Goal: Information Seeking & Learning: Learn about a topic

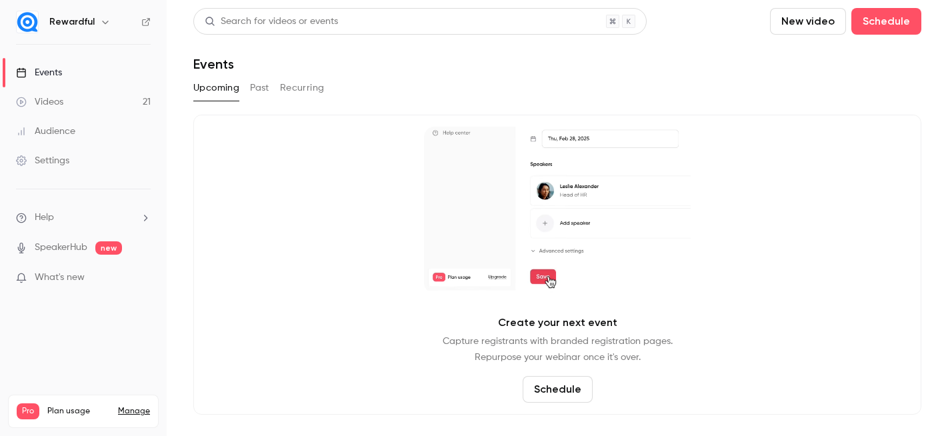
click at [43, 73] on div "Events" at bounding box center [39, 72] width 46 height 13
click at [95, 274] on p "What's new" at bounding box center [72, 278] width 113 height 14
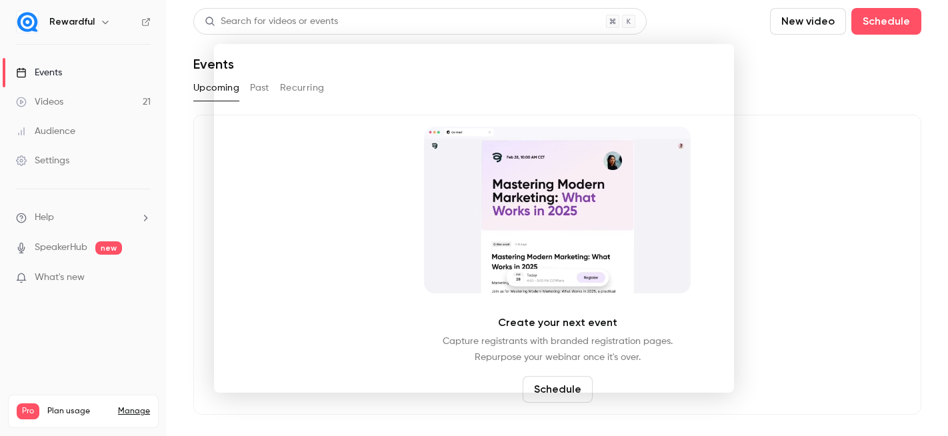
click at [758, 119] on div at bounding box center [474, 218] width 948 height 436
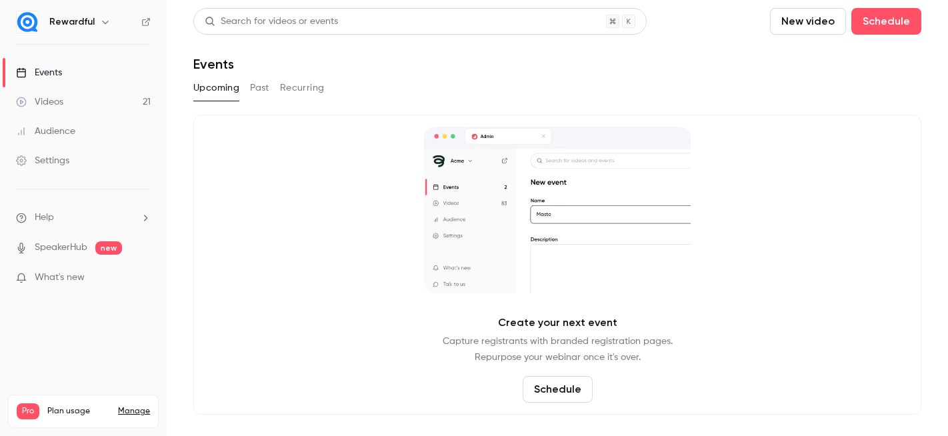
click at [100, 76] on link "Events" at bounding box center [83, 72] width 167 height 29
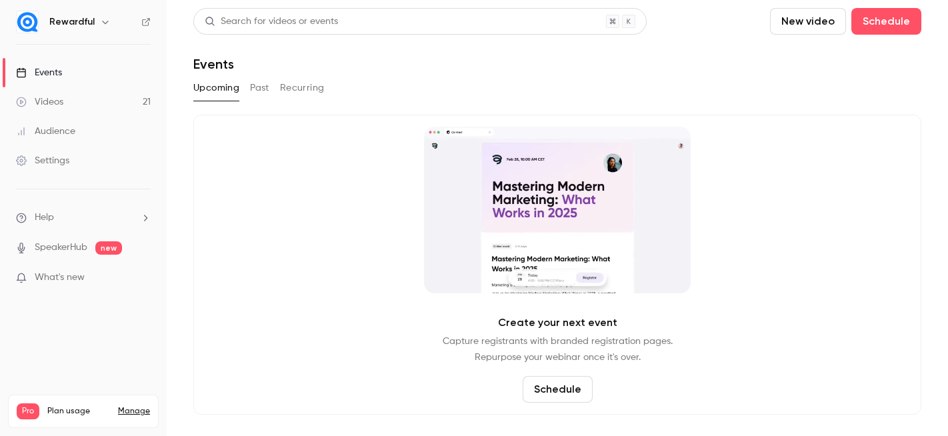
click at [250, 90] on button "Past" at bounding box center [259, 87] width 19 height 21
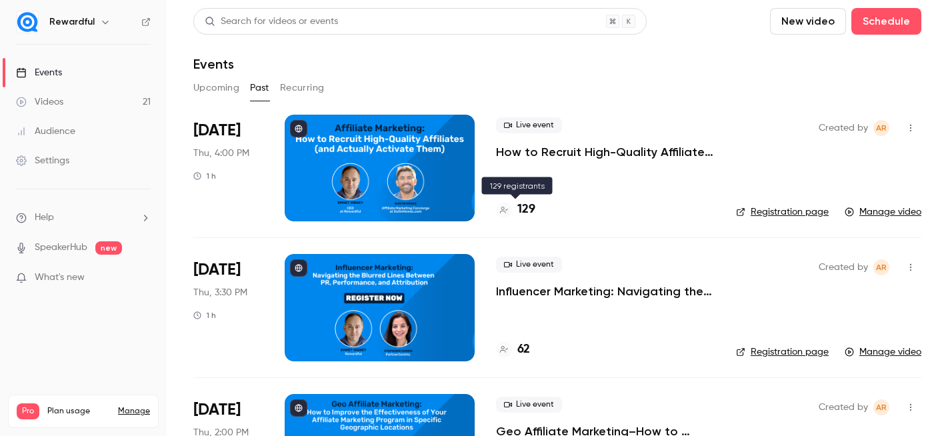
click at [526, 204] on h4 "129" at bounding box center [526, 210] width 18 height 18
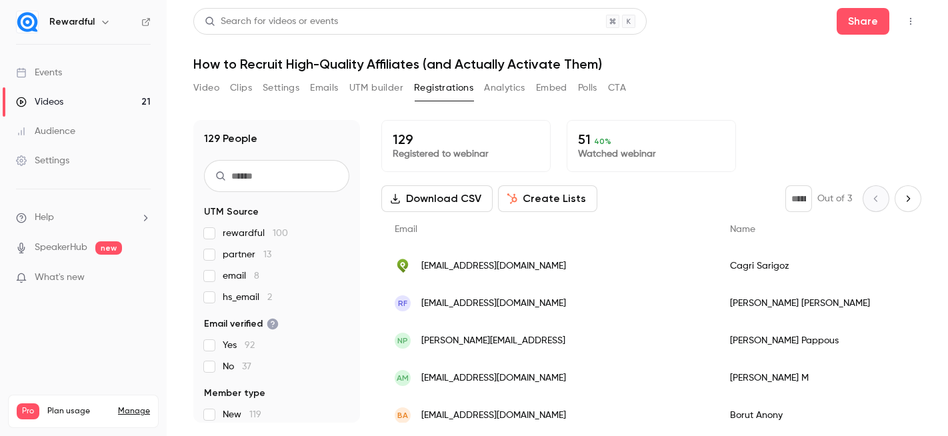
click at [762, 104] on div "129 People UTM Source rewardful 100 partner 13 email 8 hs_email 2 Email verifie…" at bounding box center [557, 263] width 728 height 319
click at [113, 71] on link "Events" at bounding box center [83, 72] width 167 height 29
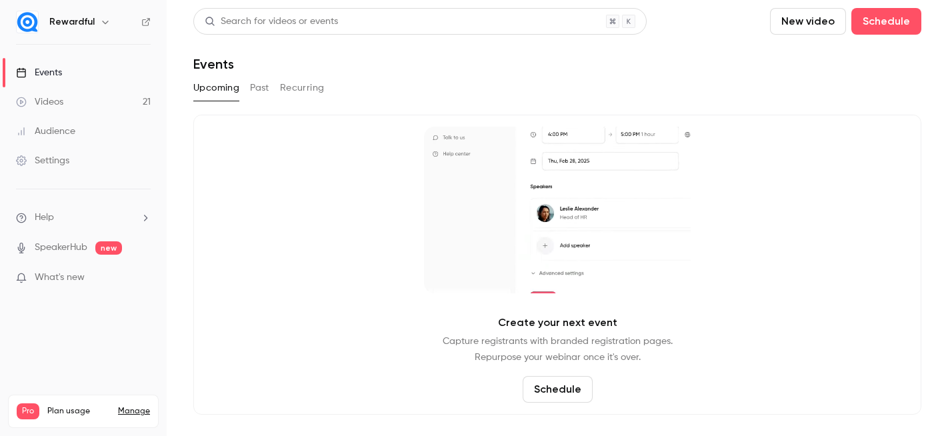
click at [248, 89] on div "Upcoming Past Recurring" at bounding box center [557, 87] width 728 height 21
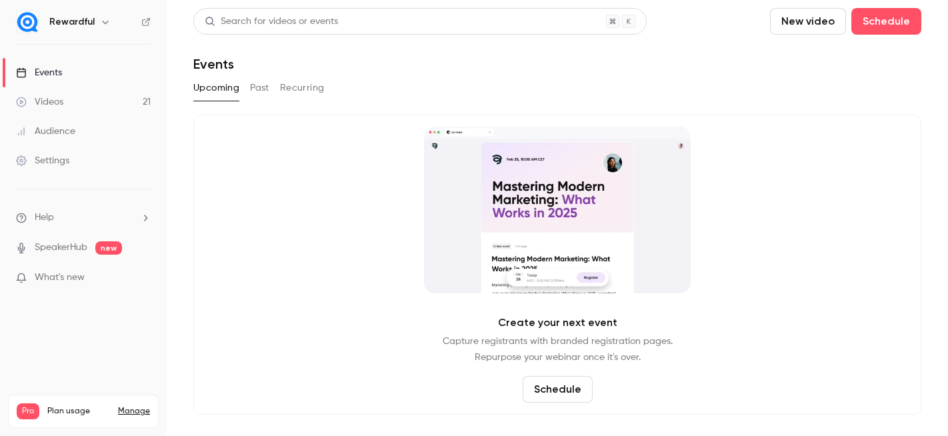
click at [264, 92] on button "Past" at bounding box center [259, 87] width 19 height 21
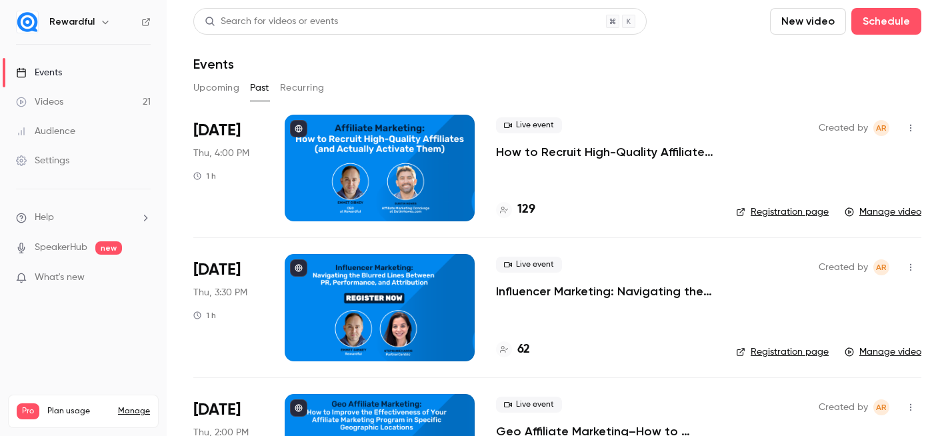
click at [522, 205] on h4 "129" at bounding box center [526, 210] width 18 height 18
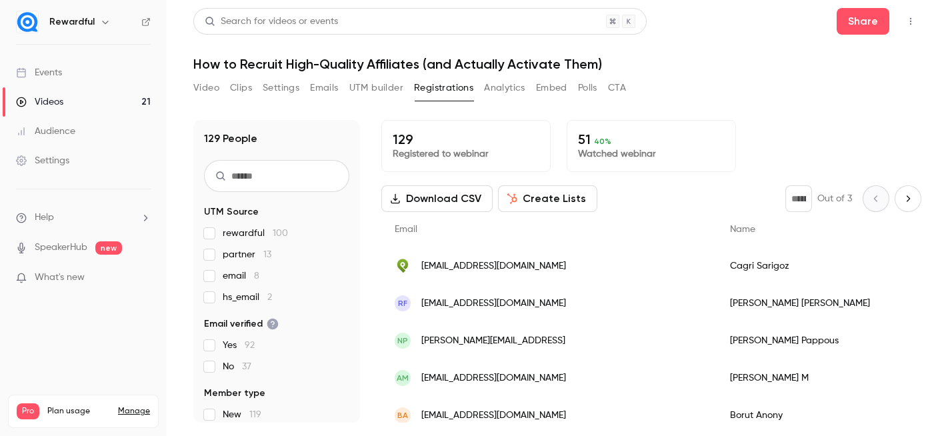
click at [211, 81] on button "Video" at bounding box center [206, 87] width 26 height 21
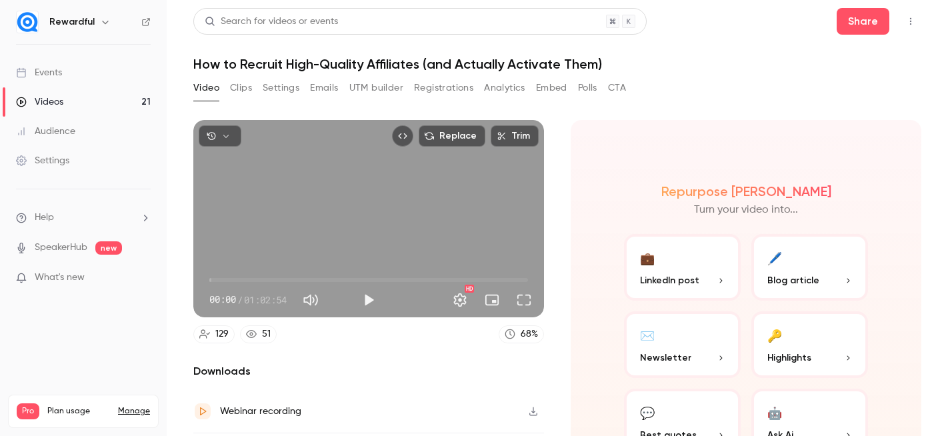
scroll to position [83, 0]
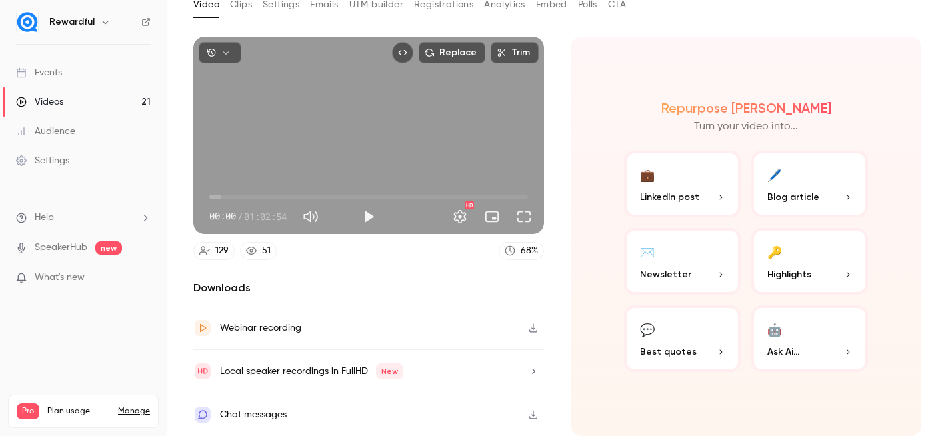
click at [534, 336] on button "button" at bounding box center [532, 327] width 21 height 21
